Goal: Task Accomplishment & Management: Use online tool/utility

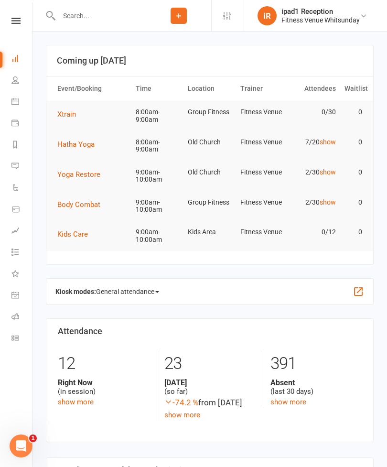
click at [84, 231] on span "Kids Care" at bounding box center [72, 234] width 31 height 9
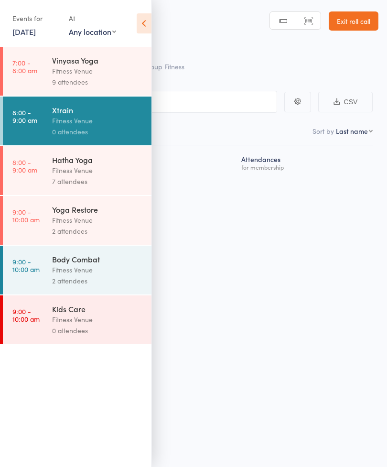
click at [358, 14] on link "Exit roll call" at bounding box center [354, 20] width 50 height 19
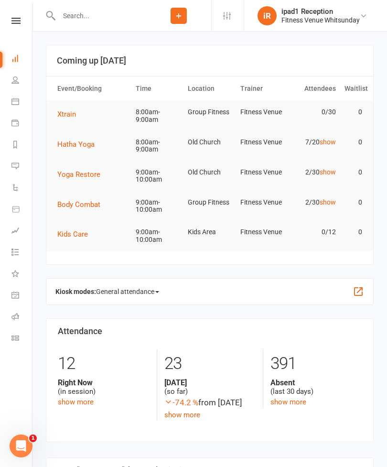
click at [158, 286] on span "General attendance" at bounding box center [127, 291] width 63 height 15
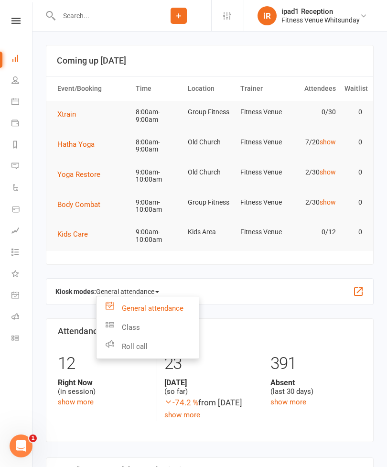
click at [136, 321] on link "Class" at bounding box center [148, 327] width 102 height 19
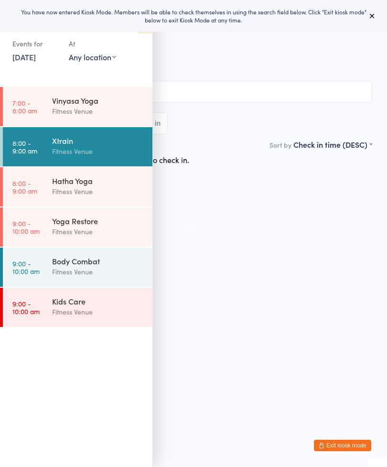
click at [105, 304] on div "Kids Care" at bounding box center [98, 301] width 92 height 11
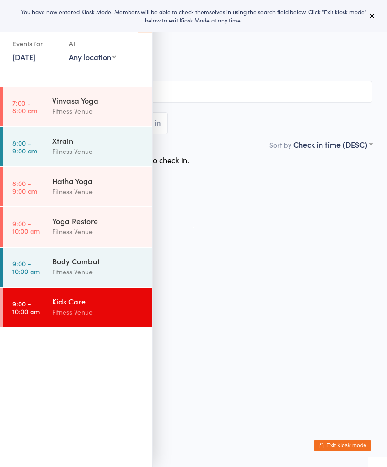
click at [377, 12] on button at bounding box center [371, 15] width 11 height 11
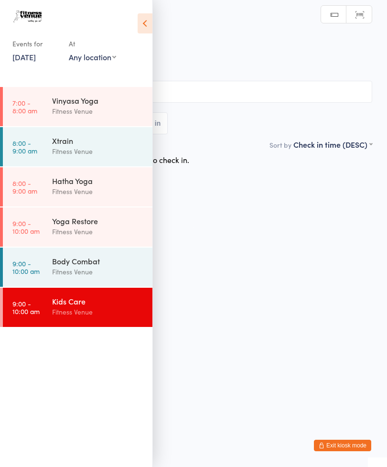
click at [150, 30] on icon at bounding box center [145, 23] width 15 height 20
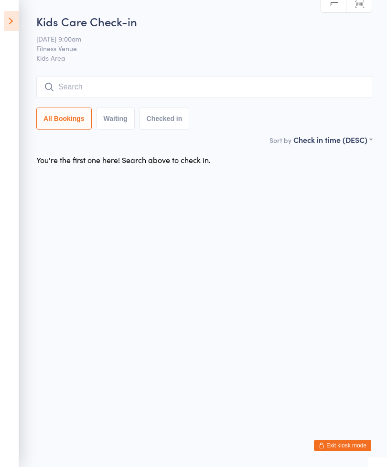
click at [131, 75] on div "Kids Care Check-in 11 Oct 9:00am Fitness Venue Kids Area Manual search Scanner …" at bounding box center [204, 73] width 336 height 121
click at [121, 84] on input "search" at bounding box center [204, 87] width 336 height 22
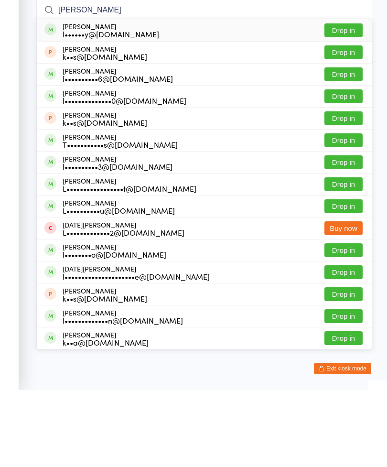
type input "Lucy"
click at [348, 254] on button "Drop in" at bounding box center [343, 261] width 38 height 14
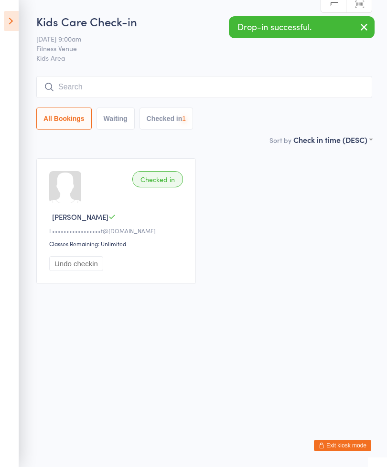
click at [102, 85] on input "search" at bounding box center [204, 87] width 336 height 22
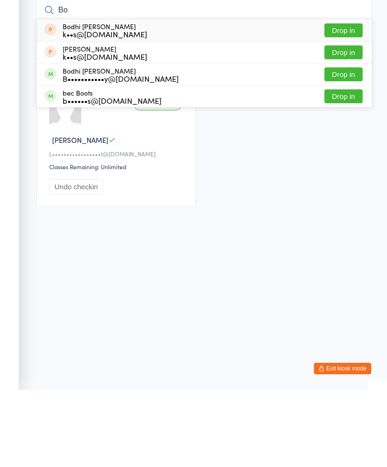
type input "B"
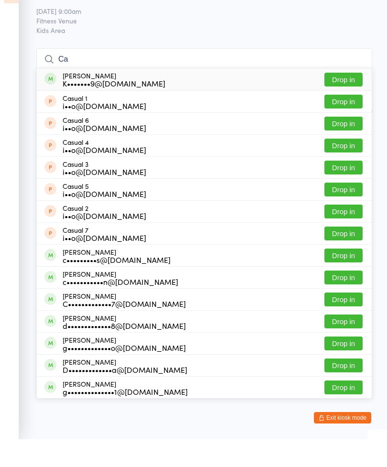
type input "C"
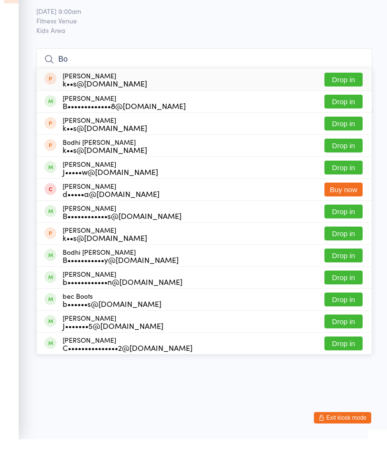
type input "B"
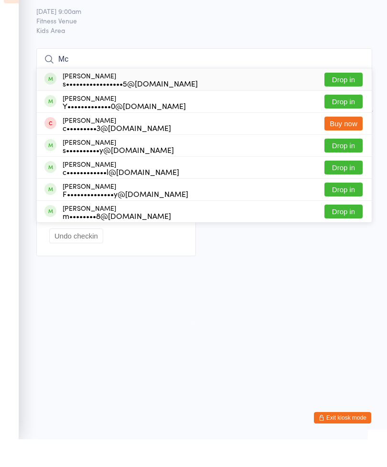
type input "M"
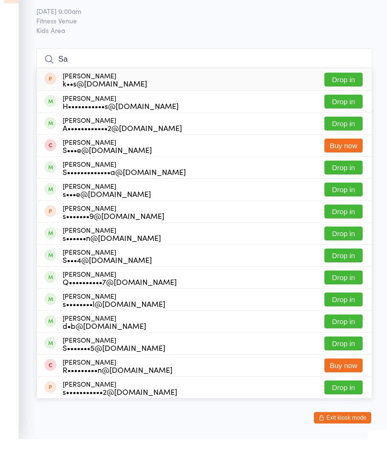
type input "S"
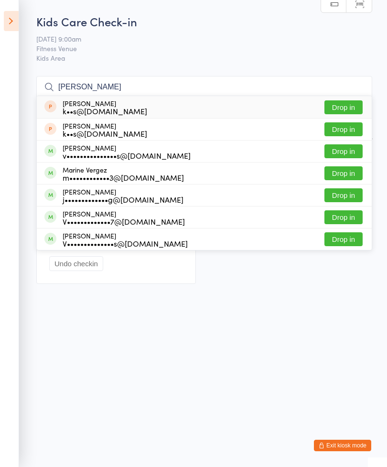
type input "Vergos"
click at [352, 104] on button "Drop in" at bounding box center [343, 107] width 38 height 14
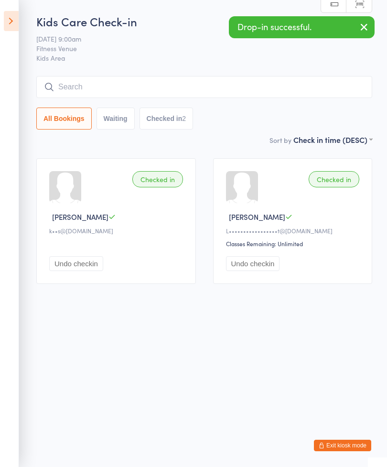
click at [99, 89] on input "search" at bounding box center [204, 87] width 336 height 22
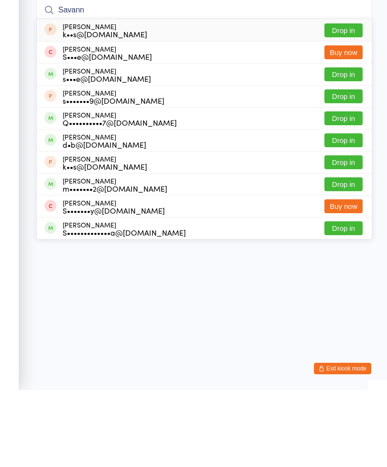
type input "Savann"
click at [345, 100] on button "Drop in" at bounding box center [343, 107] width 38 height 14
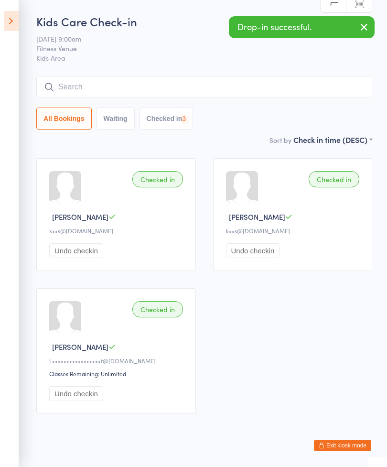
click at [118, 88] on input "search" at bounding box center [204, 87] width 336 height 22
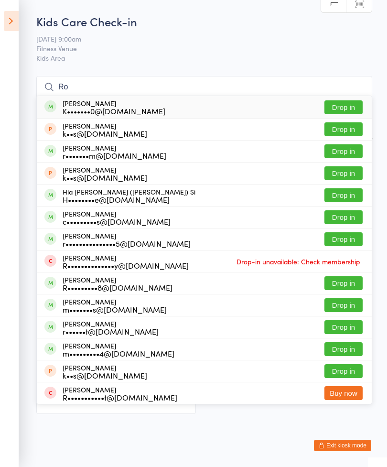
type input "R"
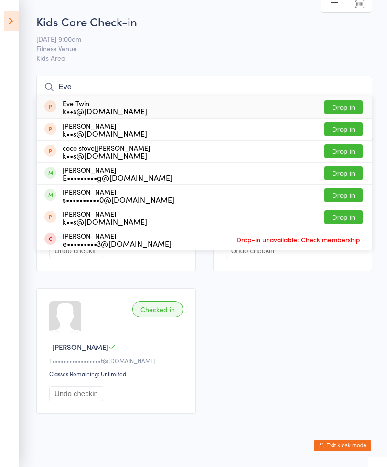
type input "Eve"
click at [354, 129] on button "Drop in" at bounding box center [343, 129] width 38 height 14
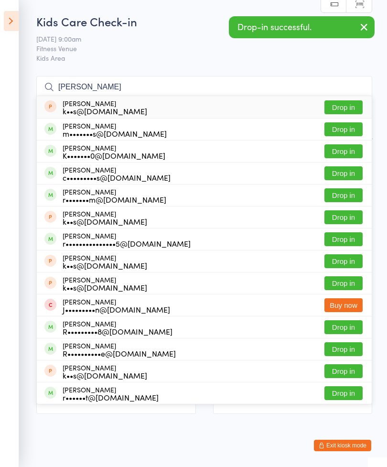
type input "Rosie"
click at [351, 105] on button "Drop in" at bounding box center [343, 107] width 38 height 14
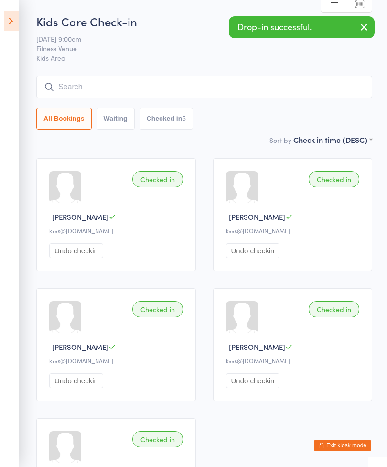
click at [116, 84] on input "search" at bounding box center [204, 87] width 336 height 22
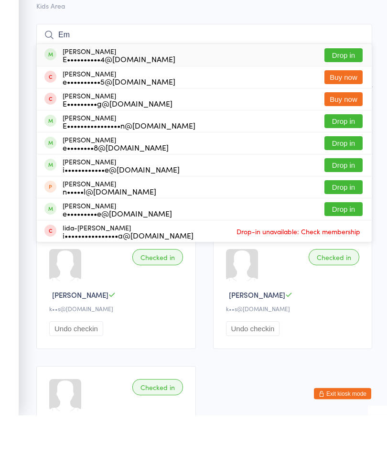
type input "E"
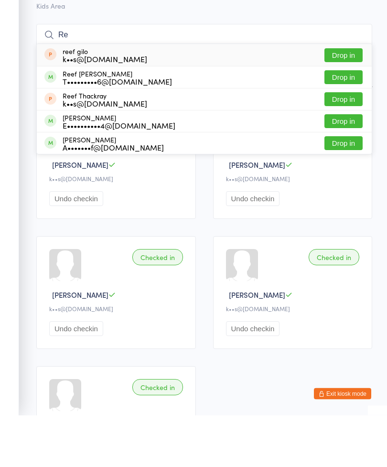
type input "R"
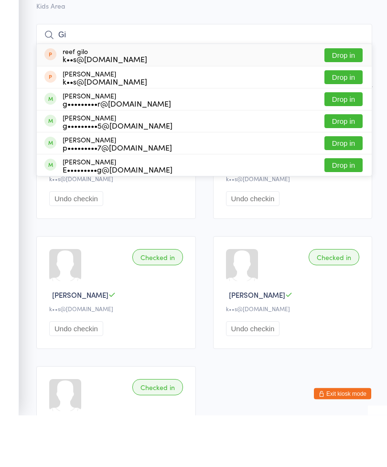
type input "G"
